Goal: Task Accomplishment & Management: Use online tool/utility

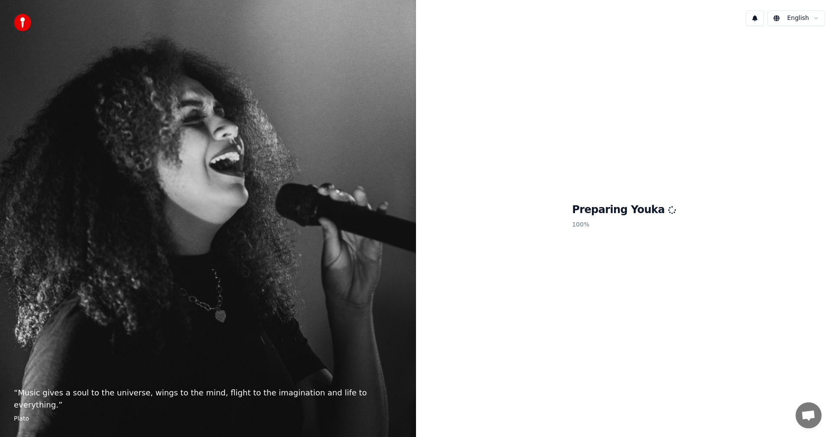
click at [45, 32] on div "“ Music gives a soul to the universe, wings to the mind, flight to the imaginat…" at bounding box center [208, 218] width 416 height 437
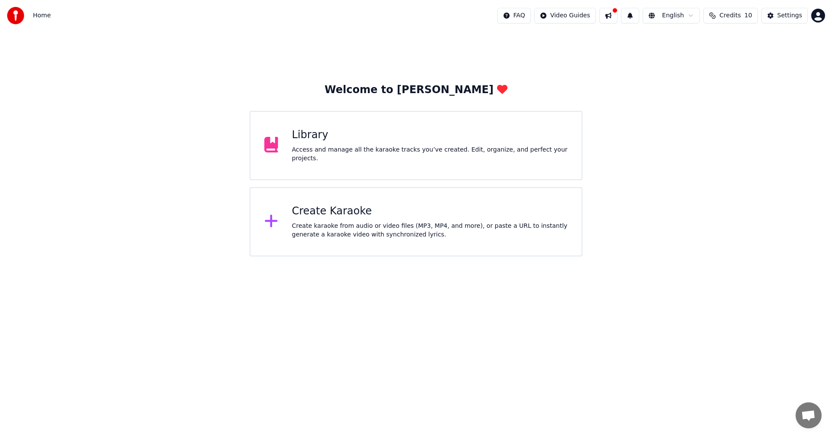
click at [343, 222] on div "Create karaoke from audio or video files (MP3, MP4, and more), or paste a URL t…" at bounding box center [430, 230] width 276 height 17
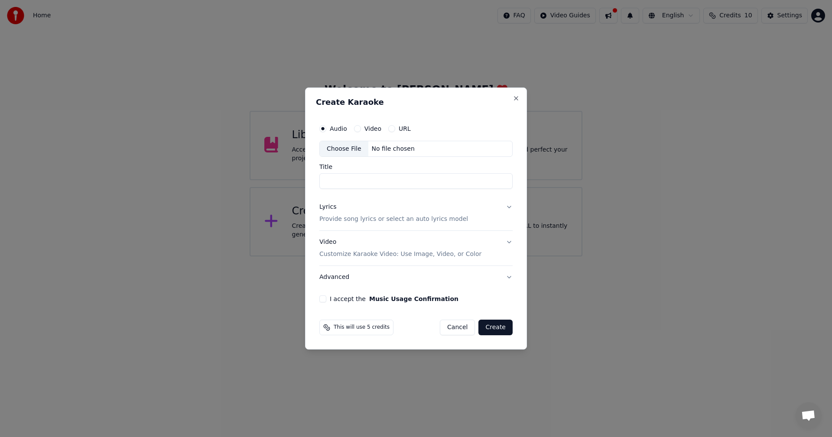
click at [361, 222] on p "Provide song lyrics or select an auto lyrics model" at bounding box center [393, 219] width 149 height 9
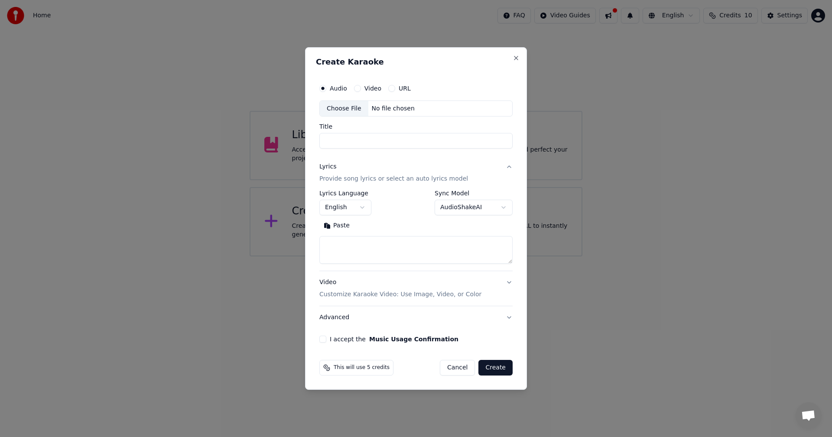
click at [368, 248] on textarea at bounding box center [415, 250] width 193 height 28
paste textarea "**********"
type textarea "**********"
click at [343, 105] on div "Choose File" at bounding box center [344, 109] width 49 height 16
type input "**********"
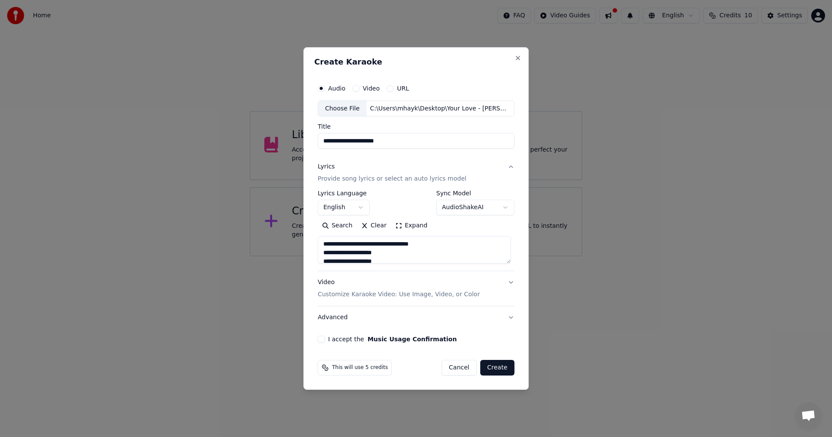
click at [351, 295] on p "Customize Karaoke Video: Use Image, Video, or Color" at bounding box center [398, 294] width 162 height 9
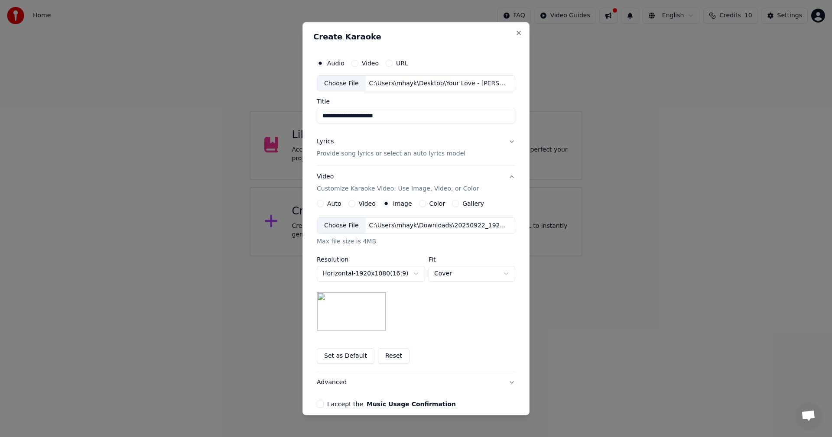
click at [339, 224] on div "Choose File" at bounding box center [341, 226] width 49 height 16
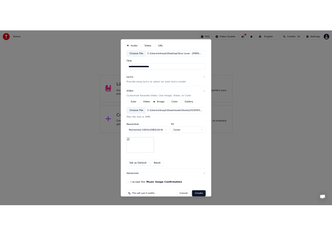
scroll to position [39, 0]
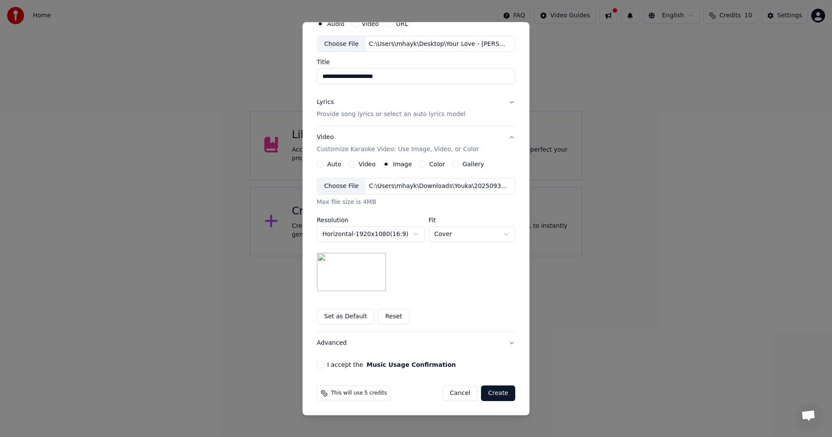
click at [351, 363] on label "I accept the Music Usage Confirmation" at bounding box center [391, 365] width 129 height 6
click at [324, 363] on button "I accept the Music Usage Confirmation" at bounding box center [320, 364] width 7 height 7
click at [499, 390] on button "Create" at bounding box center [498, 393] width 34 height 16
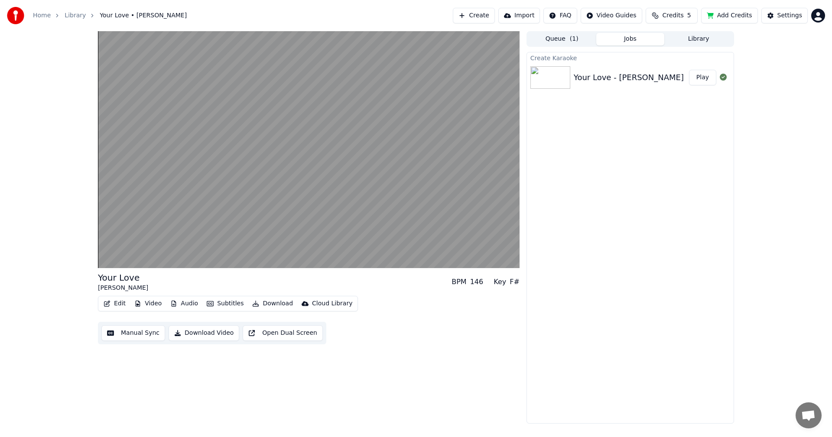
drag, startPoint x: 823, startPoint y: 172, endPoint x: 810, endPoint y: 177, distance: 13.7
click at [823, 172] on div "Your Love [PERSON_NAME] BPM 146 Key F# Edit Video Audio Subtitles Download Clou…" at bounding box center [416, 227] width 832 height 392
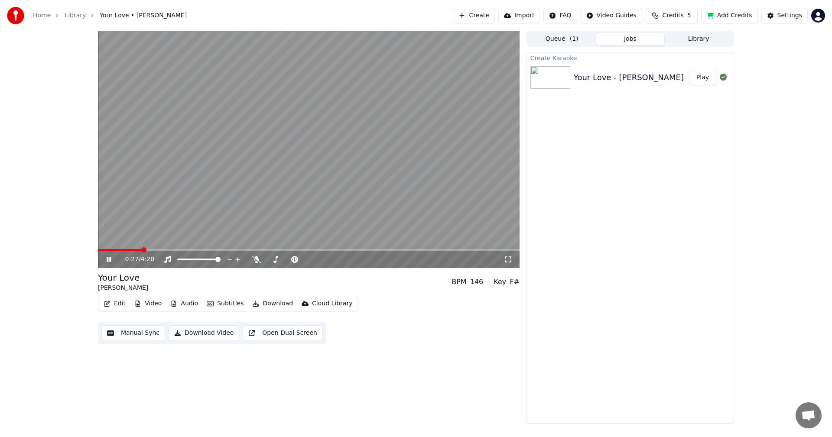
click at [108, 262] on icon at bounding box center [115, 259] width 20 height 7
click at [110, 258] on icon at bounding box center [115, 259] width 20 height 7
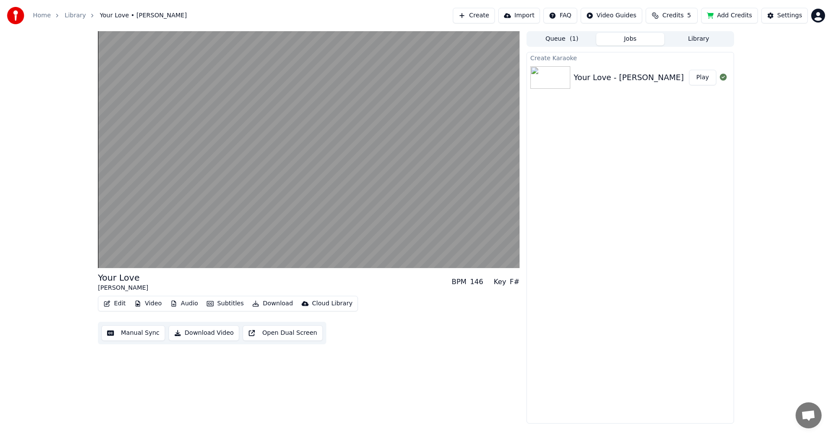
click at [221, 304] on button "Subtitles" at bounding box center [225, 304] width 44 height 12
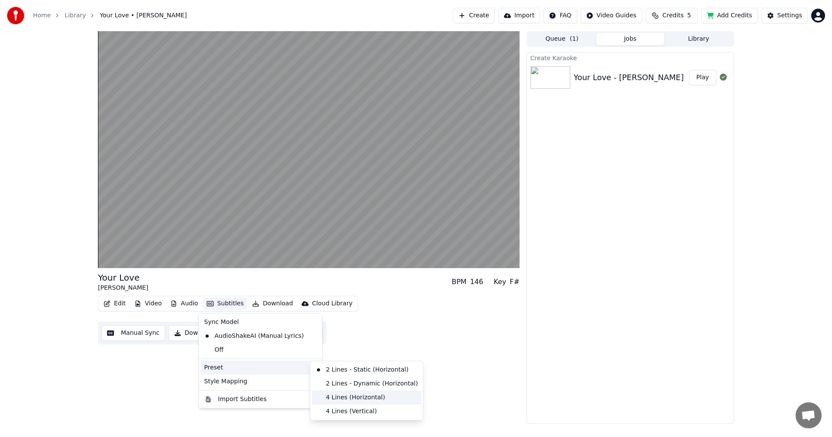
click at [345, 396] on div "4 Lines (Horizontal)" at bounding box center [366, 398] width 109 height 14
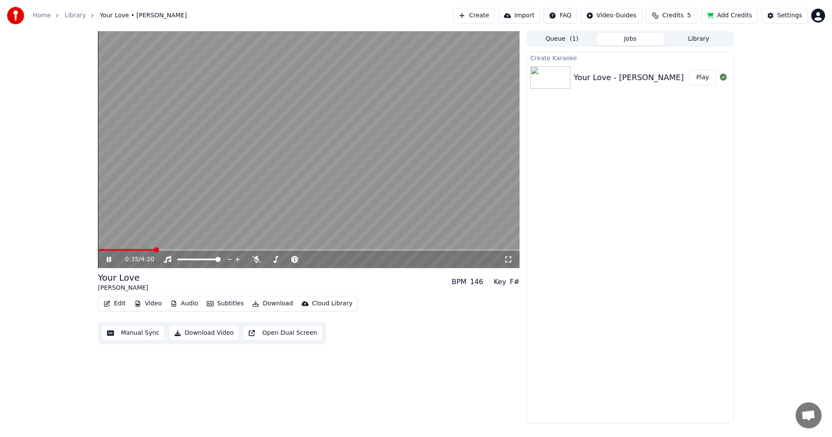
click at [154, 249] on span at bounding box center [126, 250] width 57 height 2
click at [140, 249] on span at bounding box center [127, 250] width 58 height 2
click at [108, 259] on icon at bounding box center [108, 259] width 5 height 6
click at [108, 259] on icon at bounding box center [109, 259] width 4 height 5
click at [106, 256] on icon at bounding box center [115, 259] width 20 height 7
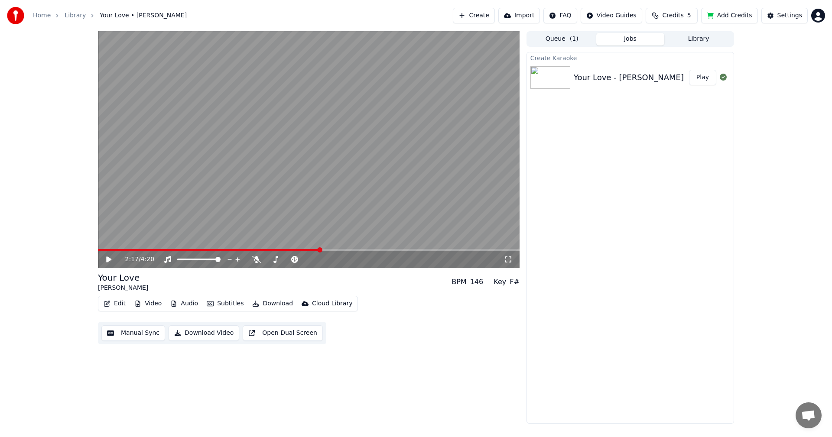
click at [318, 249] on span at bounding box center [319, 249] width 5 height 5
click at [107, 260] on icon at bounding box center [108, 259] width 5 height 6
click at [198, 333] on button "Download Video" at bounding box center [203, 333] width 71 height 16
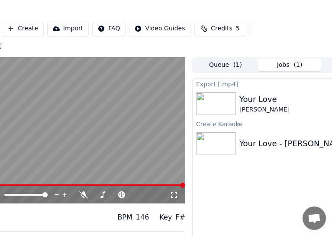
scroll to position [0, 136]
